Goal: Task Accomplishment & Management: Complete application form

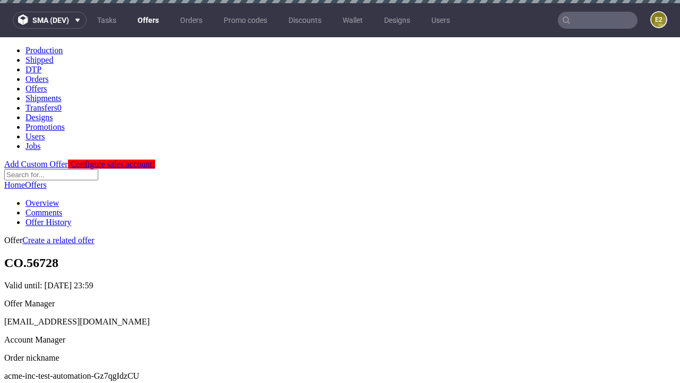
scroll to position [3, 0]
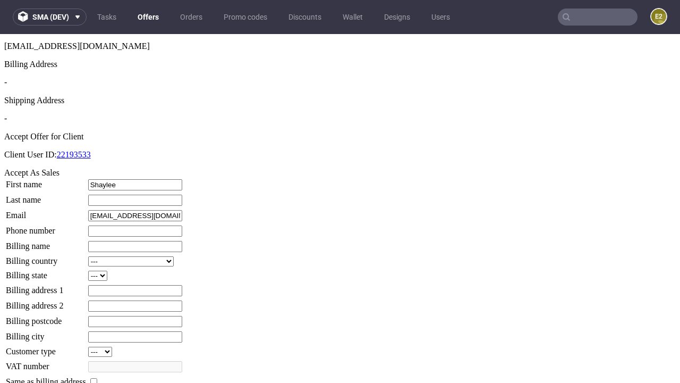
type input "Shaylee"
type input "Ondricka"
type input "1509813888"
type input "Urban.Reichert88"
select select "13"
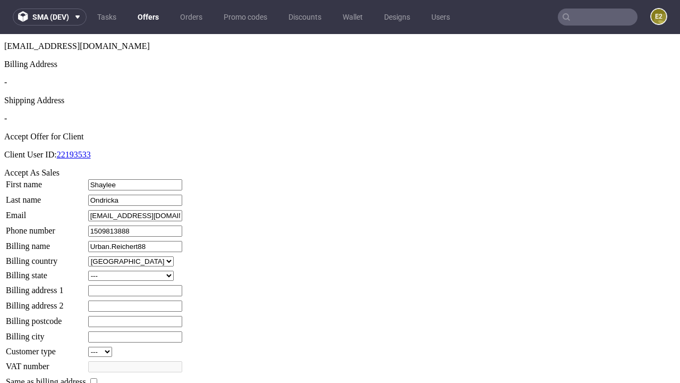
select select "132"
type input "Urban.Reichert88"
type input "24 [PERSON_NAME] Side"
type input "IP0 1LA"
type input "Watsicaingham"
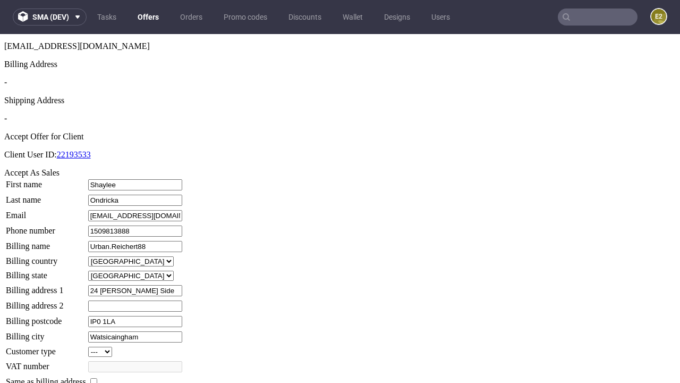
click at [97, 378] on input "checkbox" at bounding box center [93, 381] width 7 height 7
checkbox input "true"
type input "Urban.Reichert88"
select select "13"
type input "24 [PERSON_NAME] Side"
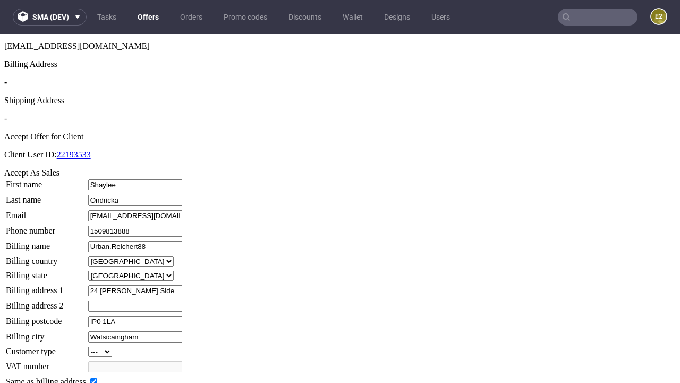
type input "IP0 1LA"
type input "Watsicaingham"
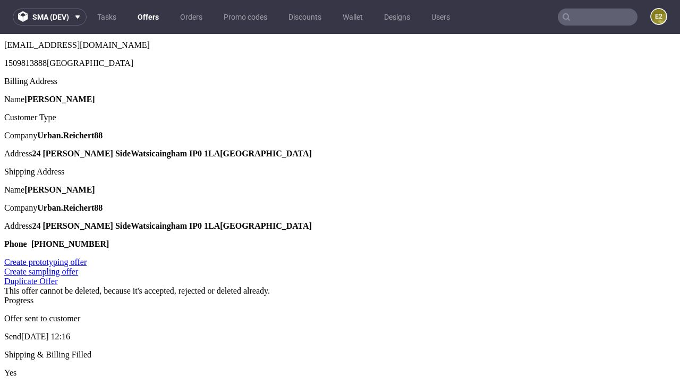
scroll to position [0, 0]
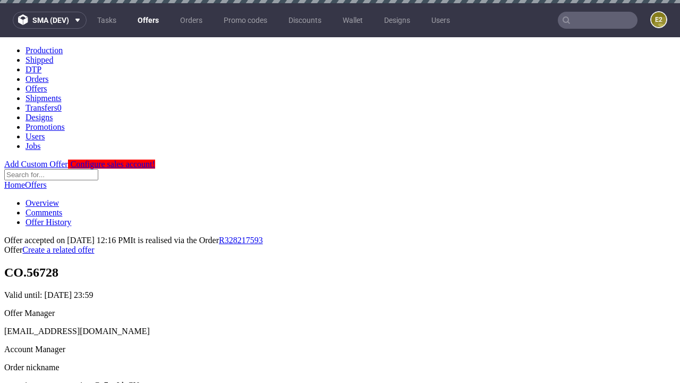
type input "[DATE]"
select select "12214305"
type input "In progress..."
